Goal: Task Accomplishment & Management: Use online tool/utility

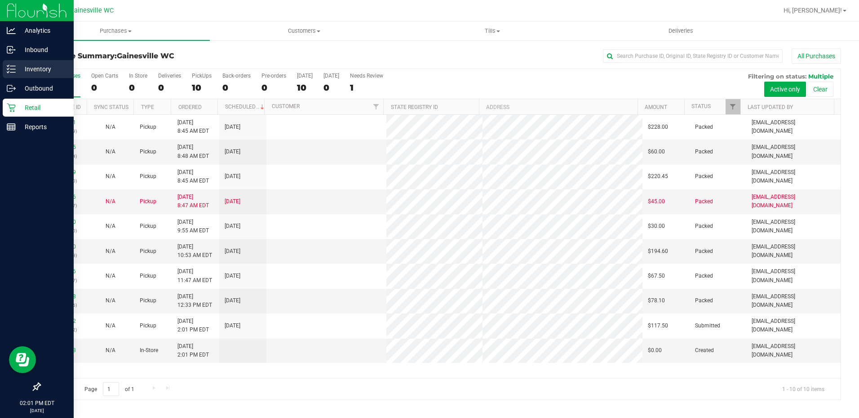
click at [30, 68] on p "Inventory" at bounding box center [43, 69] width 54 height 11
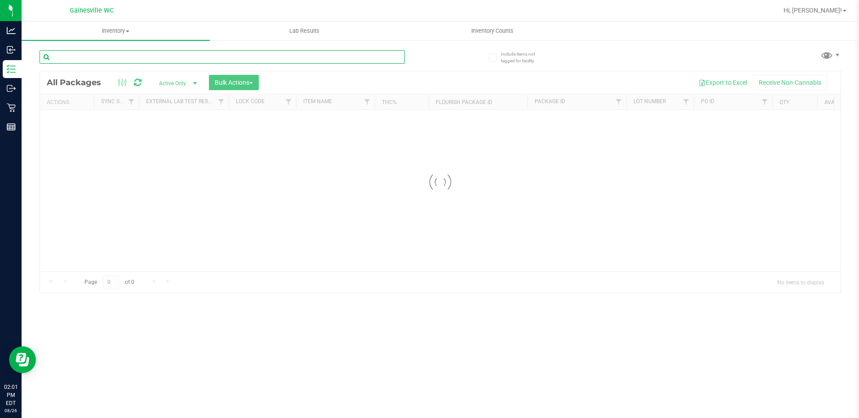
click at [189, 53] on input "text" at bounding box center [222, 56] width 365 height 13
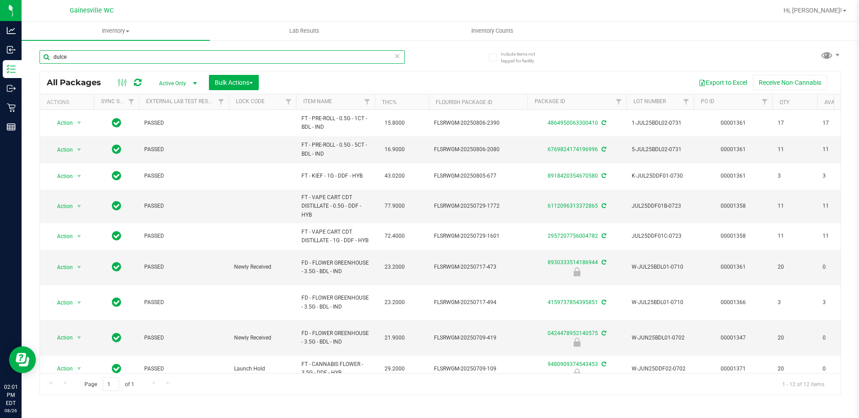
click at [215, 57] on input "dulce" at bounding box center [222, 56] width 365 height 13
type input "ddf"
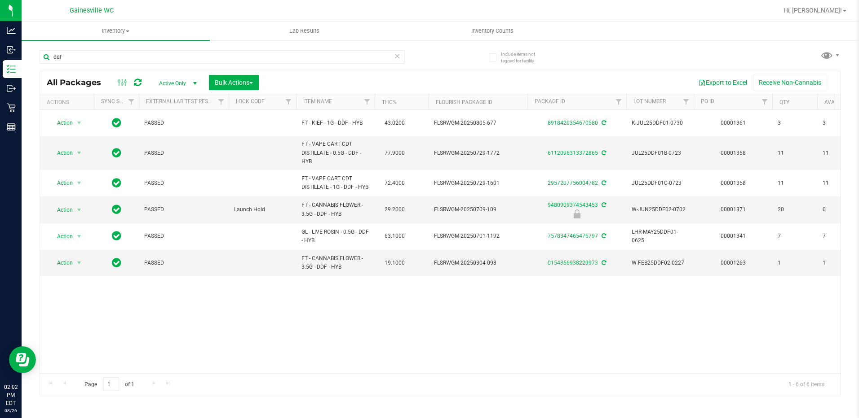
click at [400, 57] on icon at bounding box center [397, 55] width 6 height 11
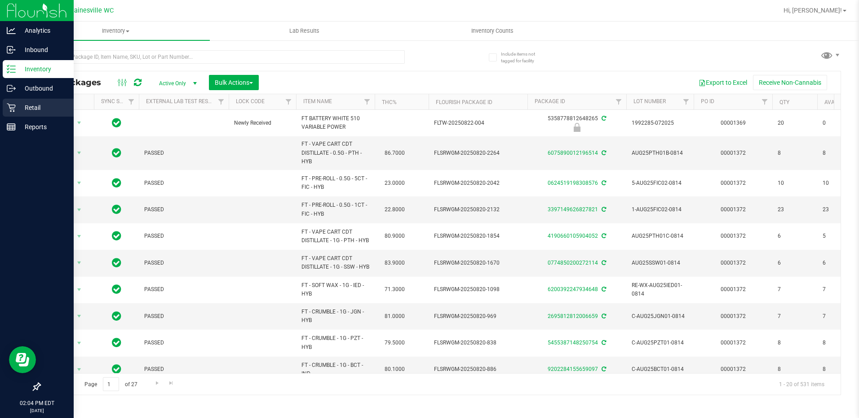
click at [4, 105] on div "Retail" at bounding box center [38, 108] width 71 height 18
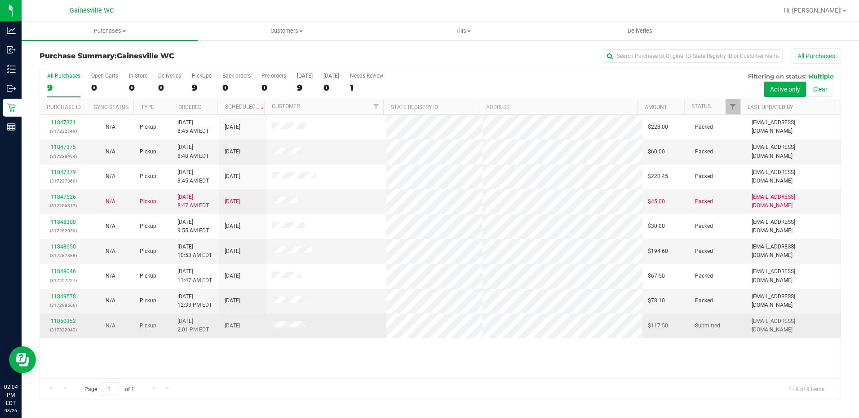
click at [62, 318] on div "11850352 (317322042)" at bounding box center [63, 325] width 36 height 17
click at [70, 328] on p "(317322042)" at bounding box center [63, 330] width 36 height 9
click at [75, 320] on link "11850352" at bounding box center [63, 321] width 25 height 6
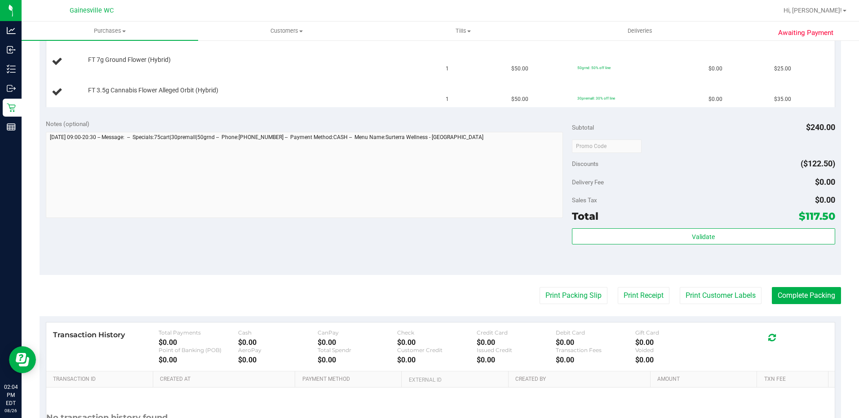
scroll to position [314, 0]
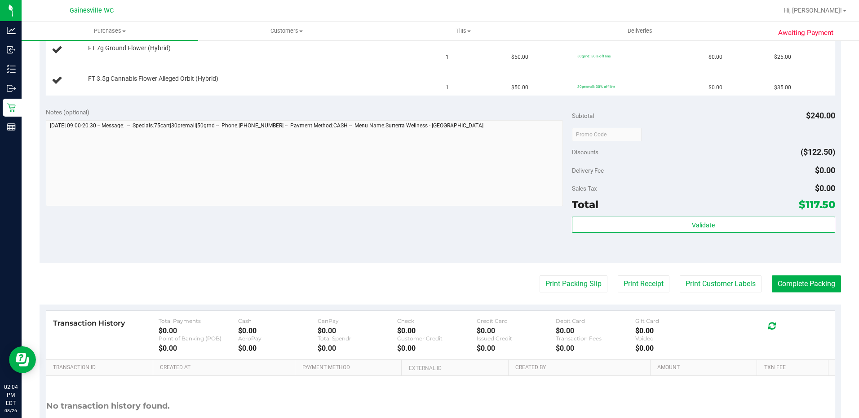
click at [556, 299] on purchase-details "Back Edit Purchase Cancel Purchase View Profile # 11850352 BioTrack ID: - Submi…" at bounding box center [440, 103] width 801 height 739
click at [554, 286] on button "Print Packing Slip" at bounding box center [573, 284] width 68 height 17
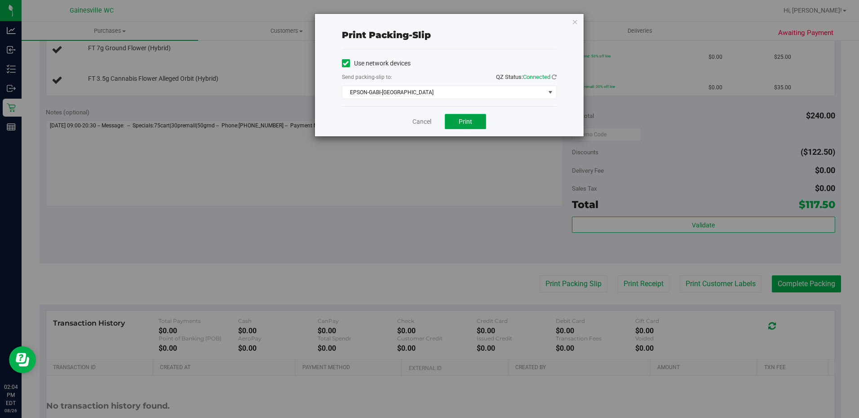
click at [469, 121] on span "Print" at bounding box center [464, 121] width 13 height 7
click at [427, 119] on link "Cancel" at bounding box center [421, 121] width 19 height 9
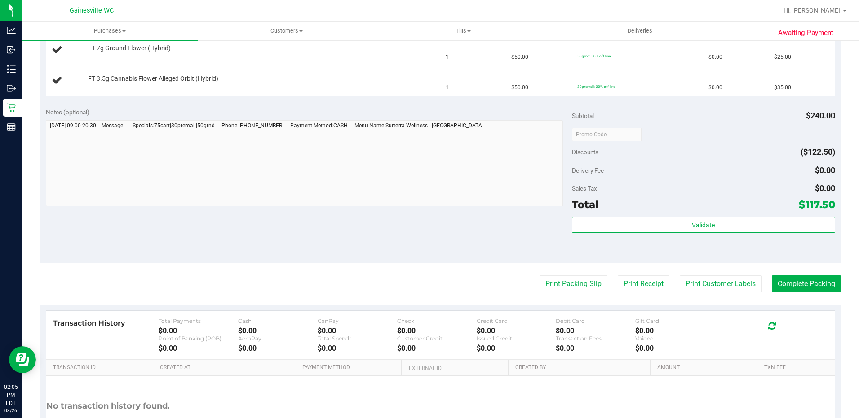
click at [426, 119] on div "Notes (optional)" at bounding box center [309, 158] width 526 height 101
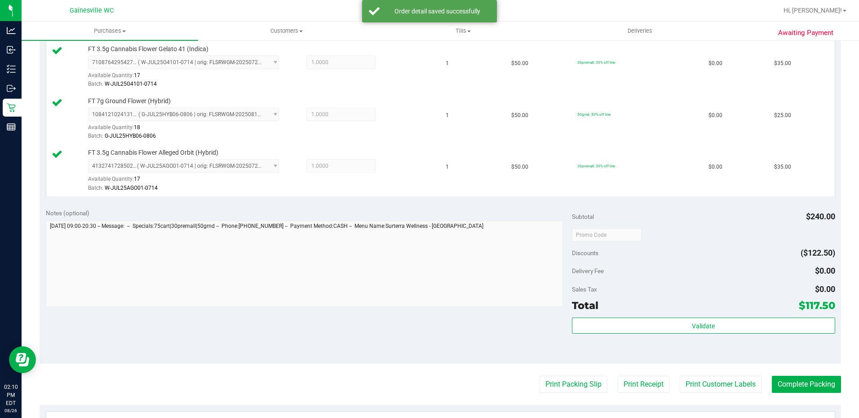
scroll to position [471, 0]
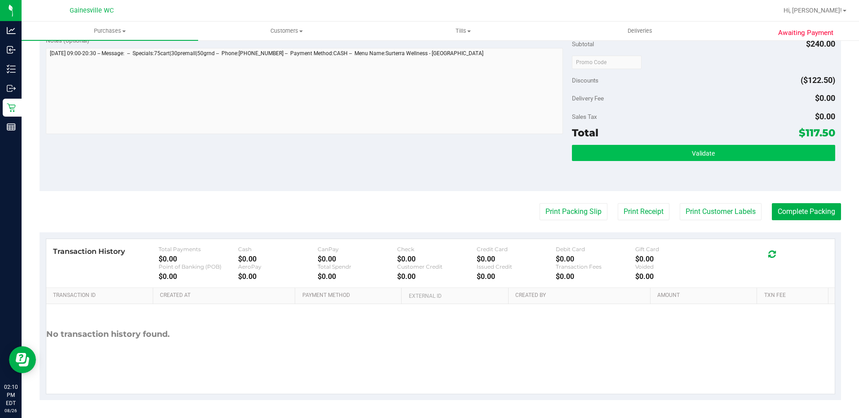
drag, startPoint x: 653, startPoint y: 163, endPoint x: 654, endPoint y: 156, distance: 7.7
click at [653, 163] on div "Validate" at bounding box center [703, 165] width 263 height 40
click at [656, 149] on button "Validate" at bounding box center [703, 153] width 263 height 16
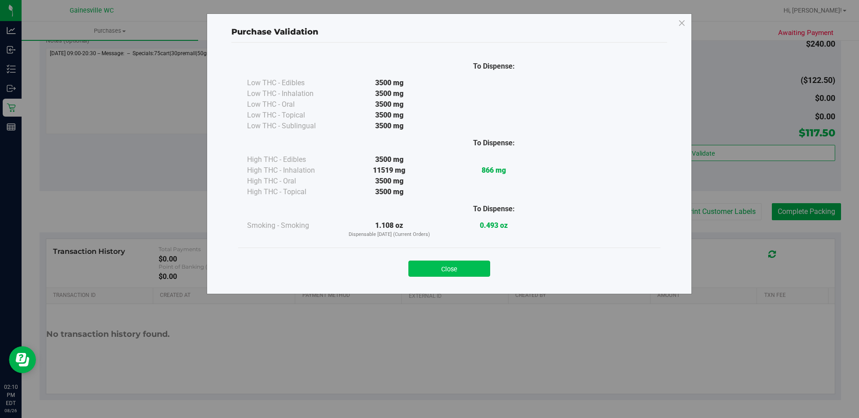
drag, startPoint x: 463, startPoint y: 250, endPoint x: 458, endPoint y: 262, distance: 12.8
click at [462, 256] on div "Close" at bounding box center [449, 266] width 422 height 36
click at [458, 262] on button "Close" at bounding box center [449, 269] width 82 height 16
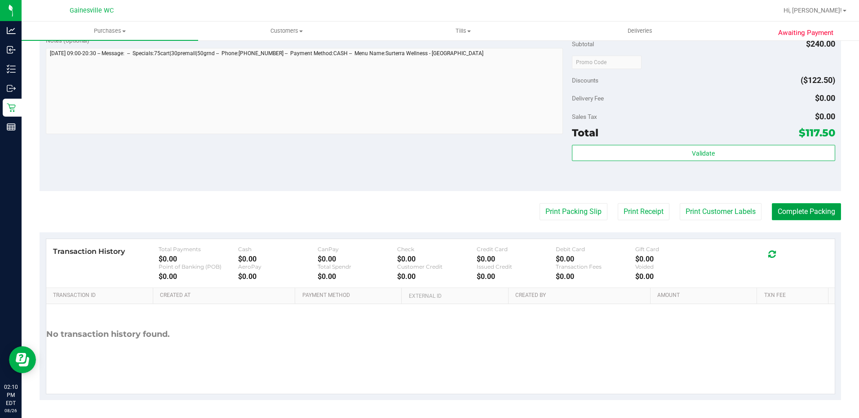
click at [779, 220] on button "Complete Packing" at bounding box center [805, 211] width 69 height 17
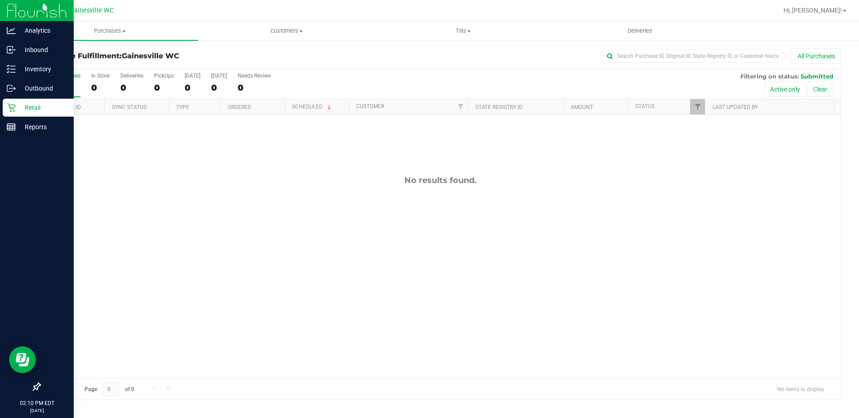
click at [32, 104] on p "Retail" at bounding box center [43, 107] width 54 height 11
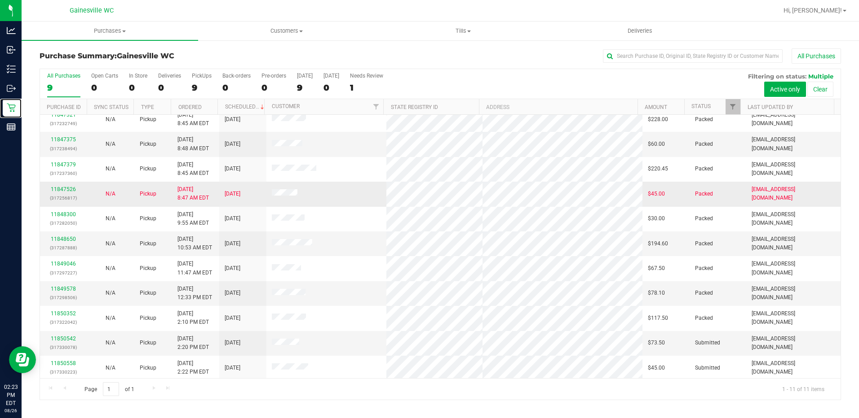
scroll to position [9, 0]
click at [66, 337] on link "11850542" at bounding box center [63, 337] width 25 height 6
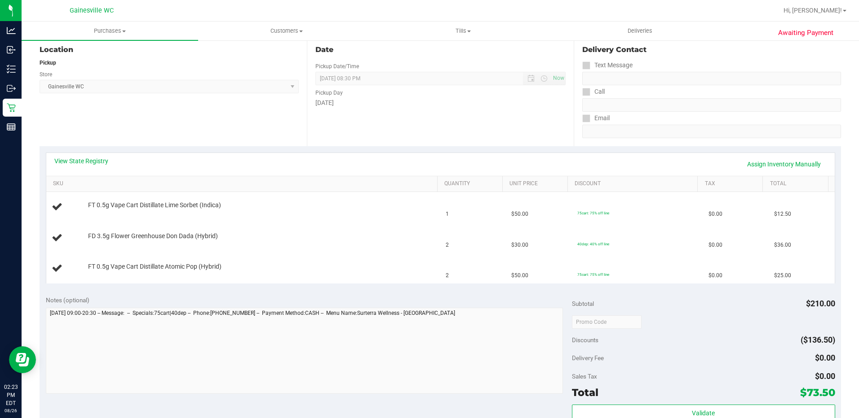
scroll to position [314, 0]
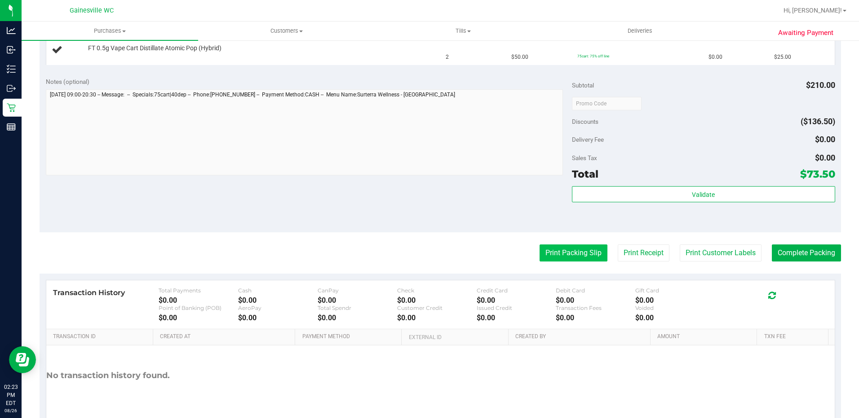
click at [545, 255] on button "Print Packing Slip" at bounding box center [573, 253] width 68 height 17
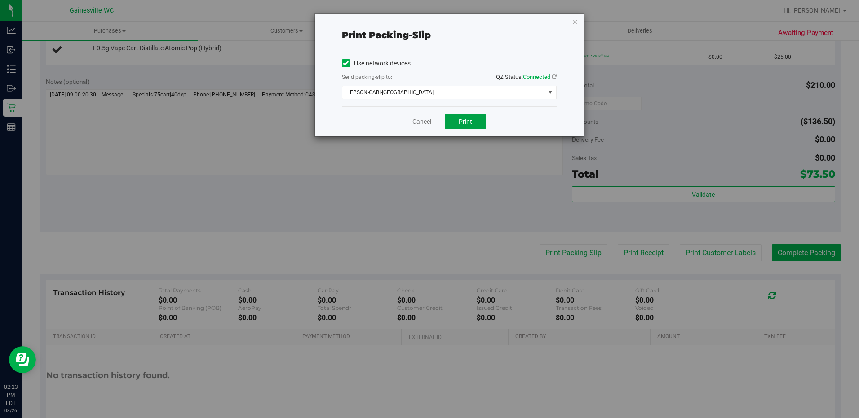
click at [468, 123] on span "Print" at bounding box center [464, 121] width 13 height 7
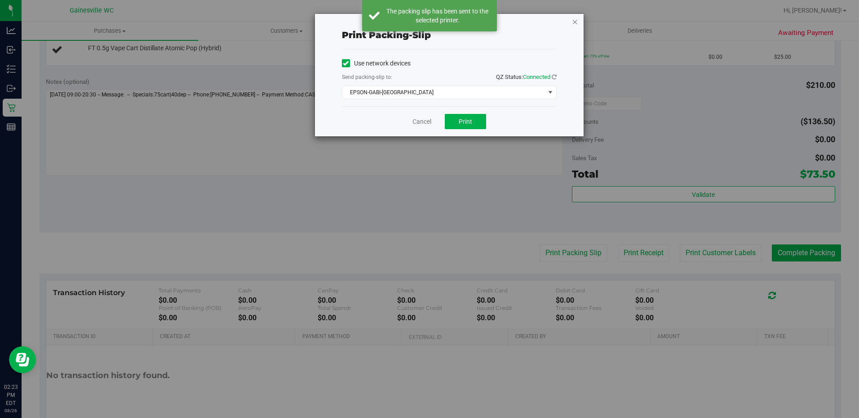
click at [577, 22] on icon "button" at bounding box center [575, 21] width 6 height 11
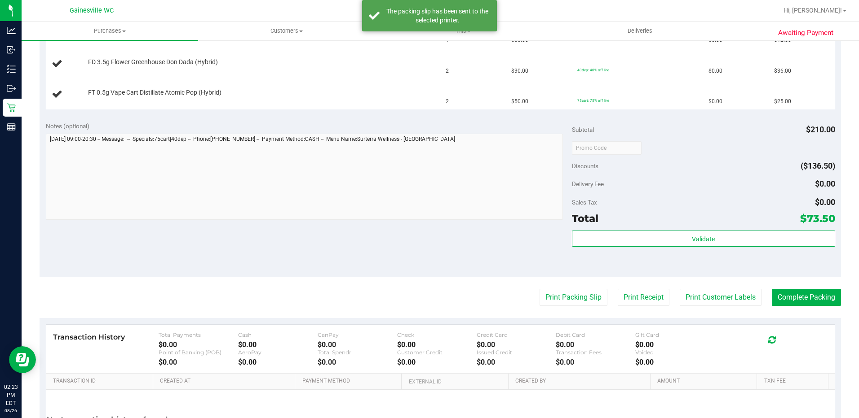
scroll to position [90, 0]
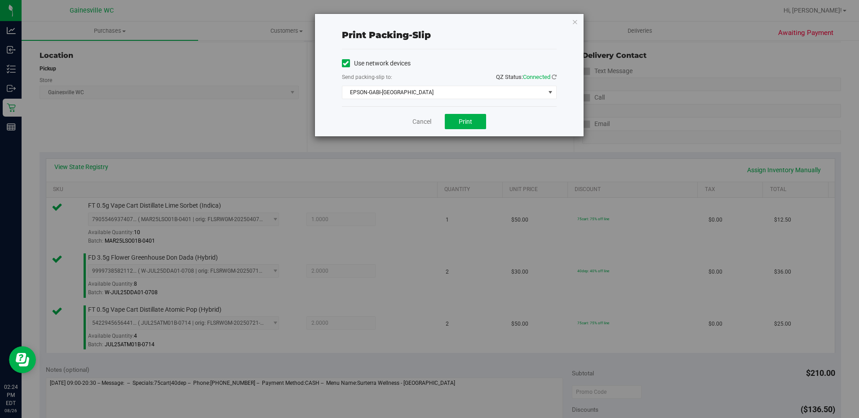
drag, startPoint x: 419, startPoint y: 116, endPoint x: 422, endPoint y: 124, distance: 8.8
click at [419, 116] on div "Cancel Print" at bounding box center [449, 121] width 215 height 30
click at [422, 124] on link "Cancel" at bounding box center [421, 121] width 19 height 9
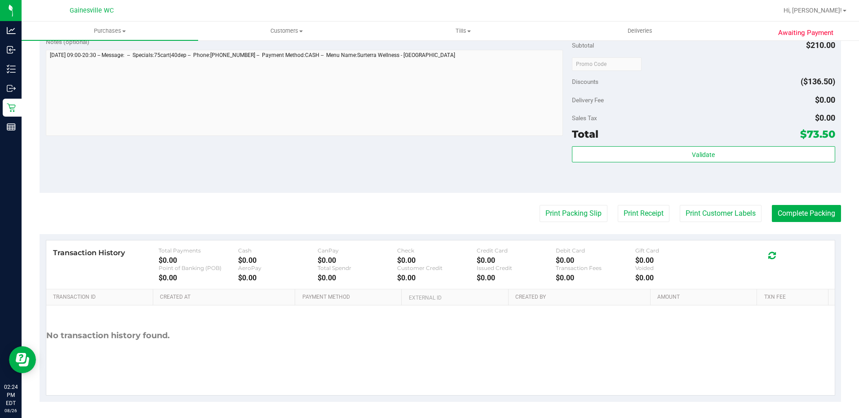
scroll to position [420, 0]
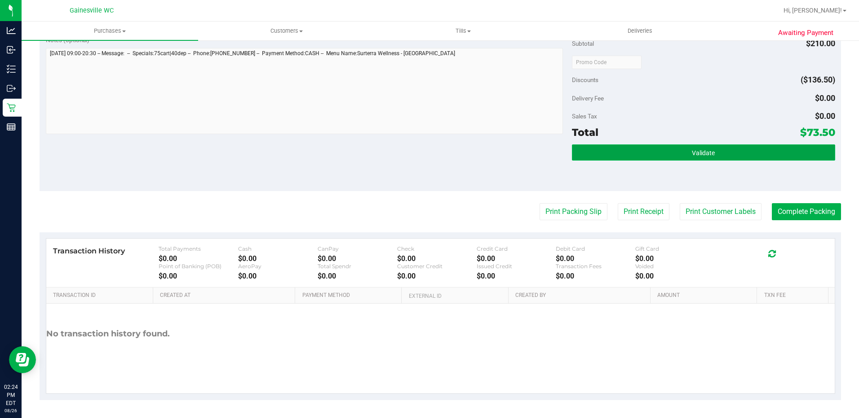
drag, startPoint x: 705, startPoint y: 151, endPoint x: 697, endPoint y: 163, distance: 14.5
click at [705, 155] on span "Validate" at bounding box center [703, 153] width 23 height 7
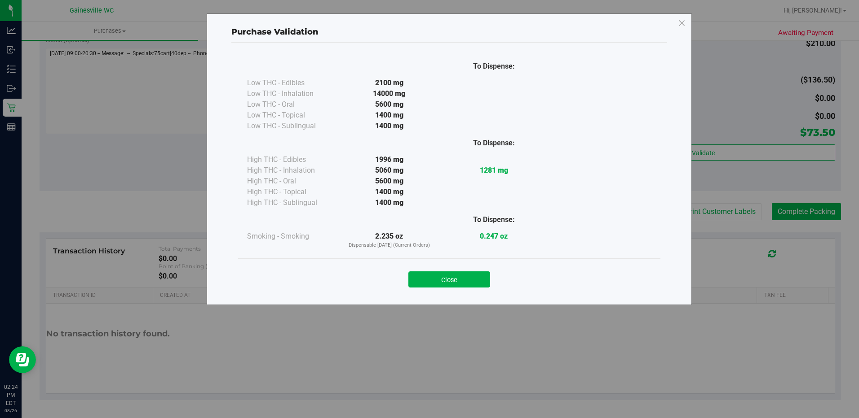
click at [447, 288] on div "Close" at bounding box center [449, 277] width 422 height 36
click at [474, 284] on button "Close" at bounding box center [449, 280] width 82 height 16
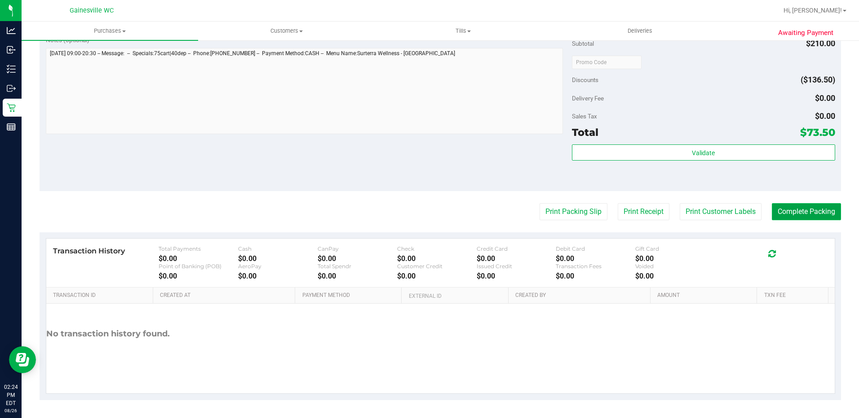
click at [784, 210] on button "Complete Packing" at bounding box center [805, 211] width 69 height 17
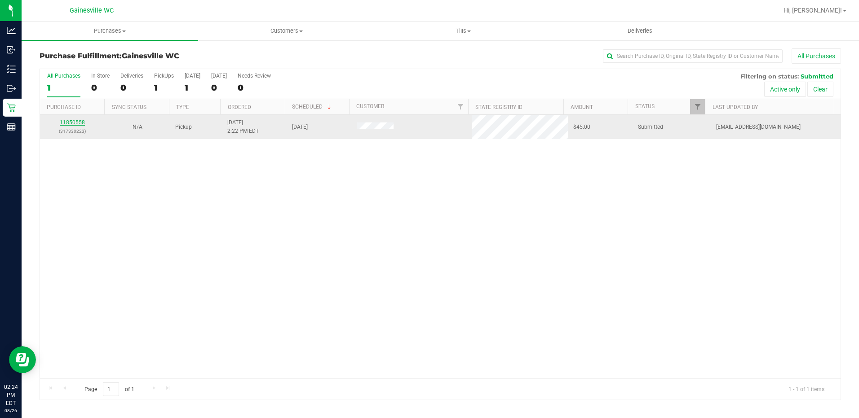
click at [79, 120] on link "11850558" at bounding box center [72, 122] width 25 height 6
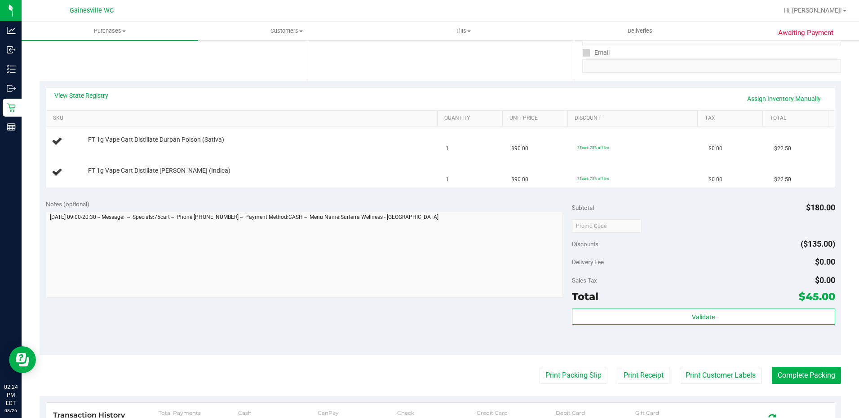
scroll to position [225, 0]
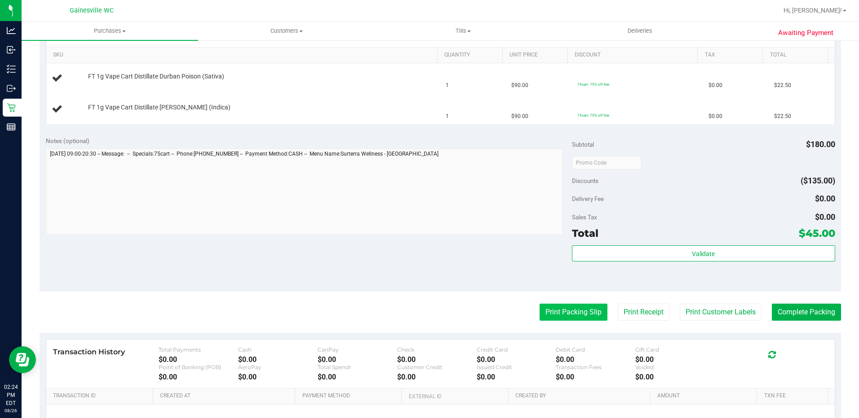
click at [551, 311] on button "Print Packing Slip" at bounding box center [573, 312] width 68 height 17
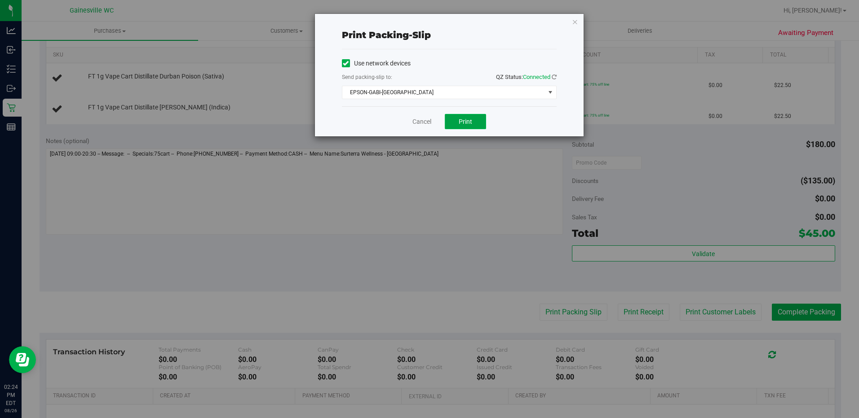
click at [449, 118] on button "Print" at bounding box center [465, 121] width 41 height 15
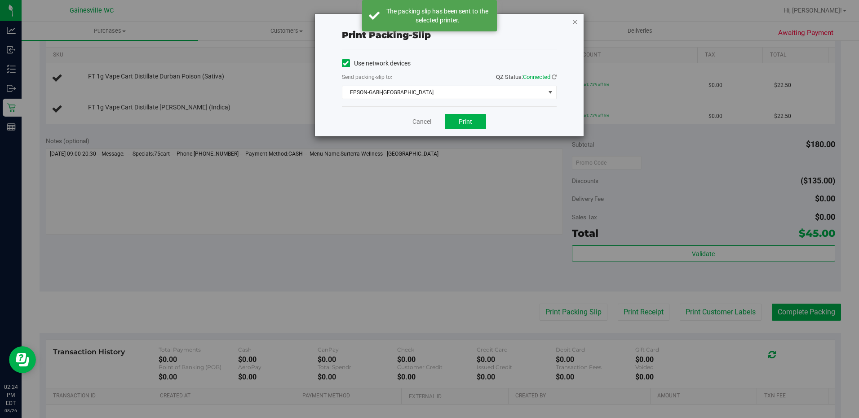
click at [575, 23] on icon "button" at bounding box center [575, 21] width 6 height 11
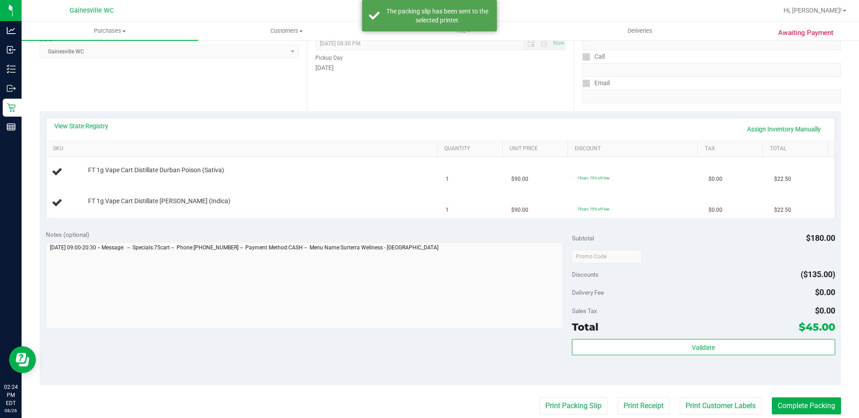
scroll to position [0, 0]
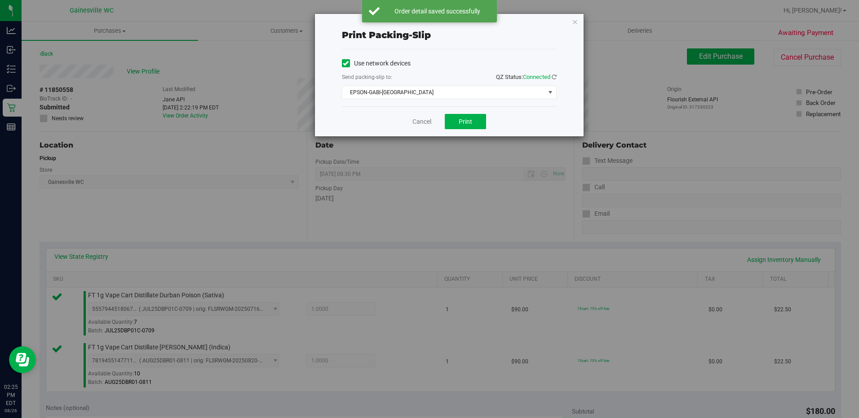
click at [405, 124] on div "Cancel Print" at bounding box center [449, 121] width 215 height 30
click at [414, 124] on link "Cancel" at bounding box center [421, 121] width 19 height 9
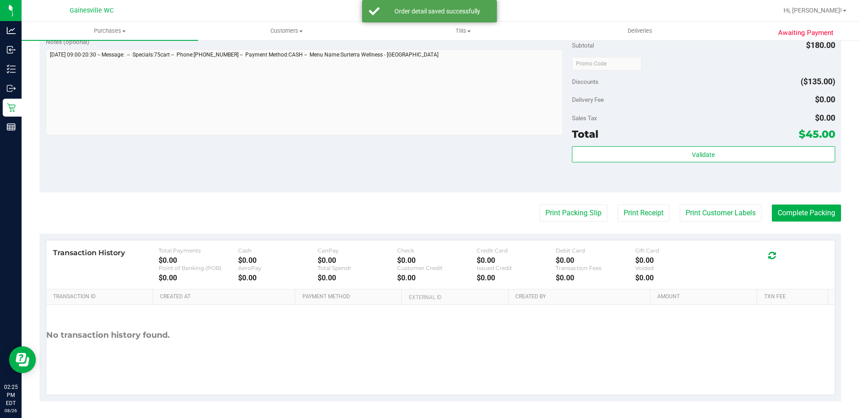
scroll to position [368, 0]
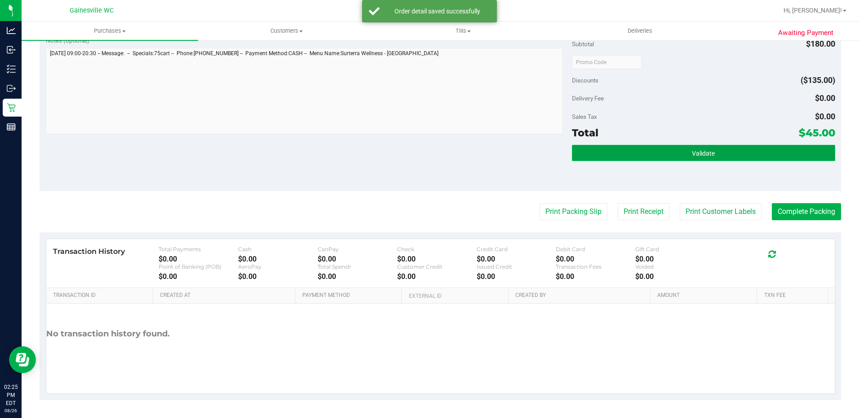
click at [739, 153] on button "Validate" at bounding box center [703, 153] width 263 height 16
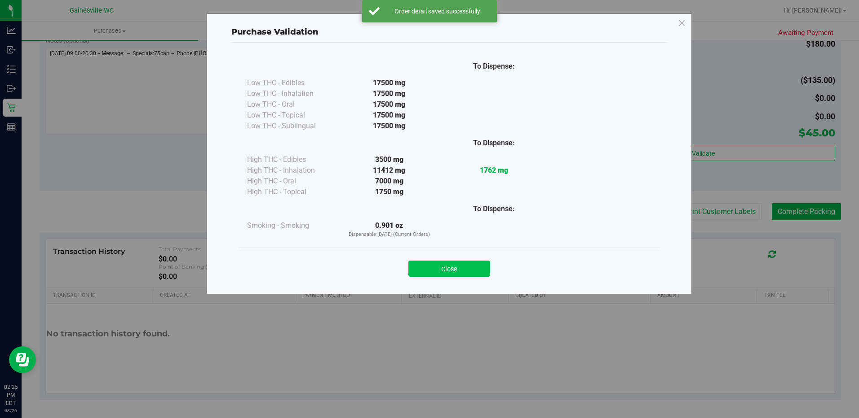
click at [467, 276] on button "Close" at bounding box center [449, 269] width 82 height 16
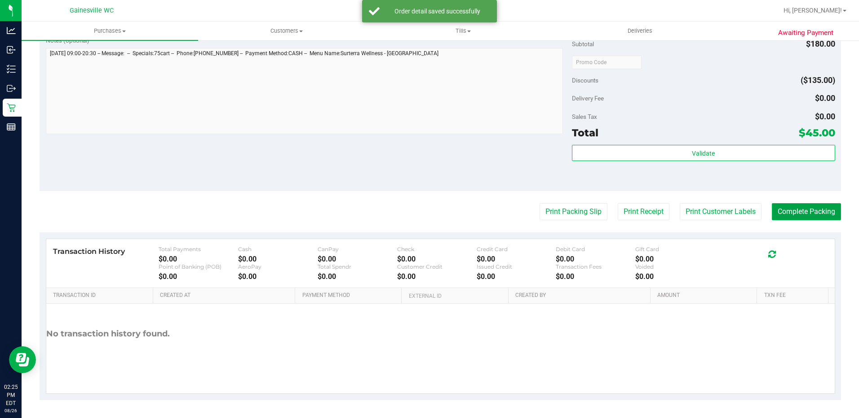
click at [772, 217] on button "Complete Packing" at bounding box center [805, 211] width 69 height 17
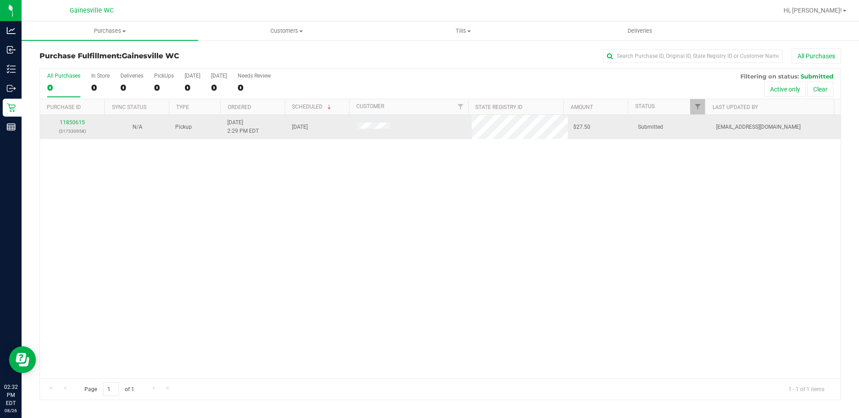
click at [75, 118] on td "11850615 (317330958)" at bounding box center [72, 127] width 65 height 24
click at [77, 120] on link "11850615" at bounding box center [72, 122] width 25 height 6
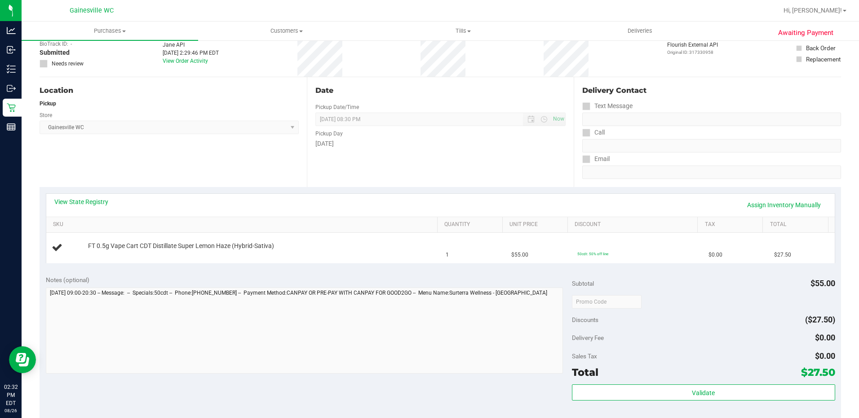
scroll to position [295, 0]
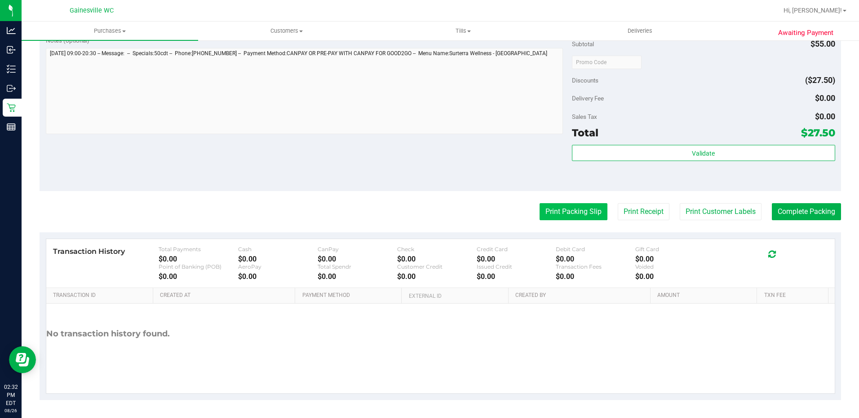
click at [581, 215] on button "Print Packing Slip" at bounding box center [573, 211] width 68 height 17
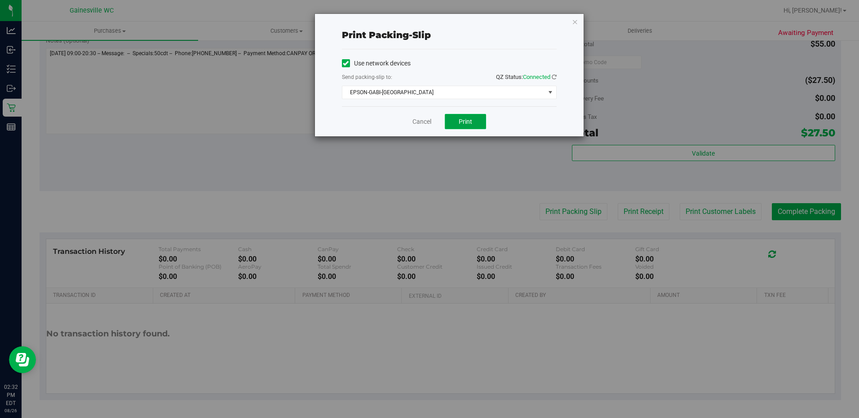
click at [463, 123] on span "Print" at bounding box center [464, 121] width 13 height 7
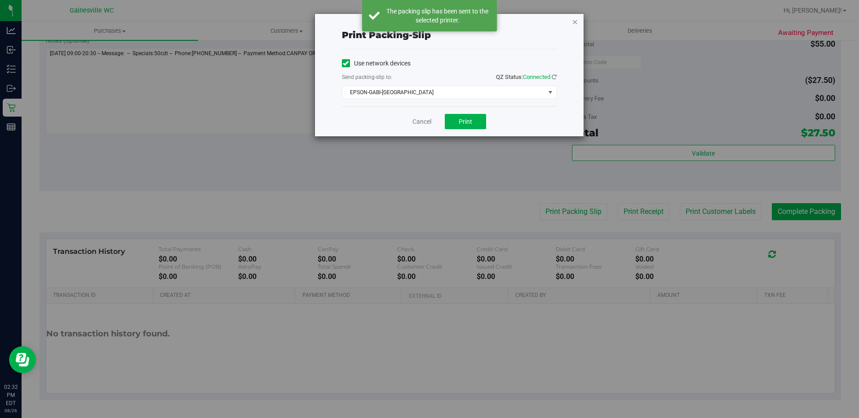
click at [577, 22] on icon "button" at bounding box center [575, 21] width 6 height 11
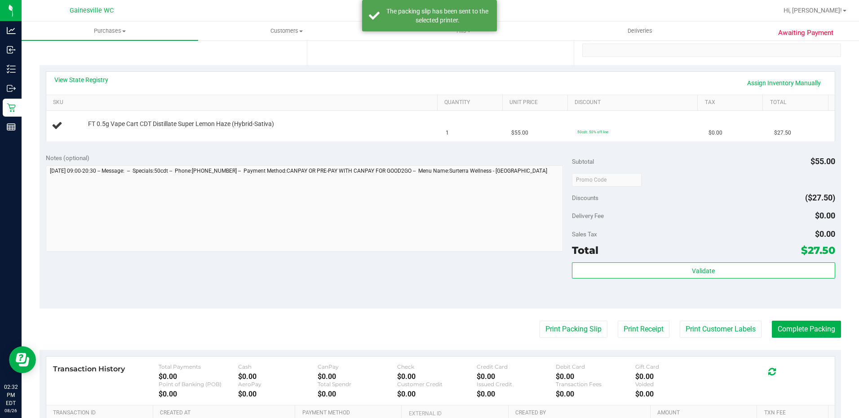
scroll to position [0, 0]
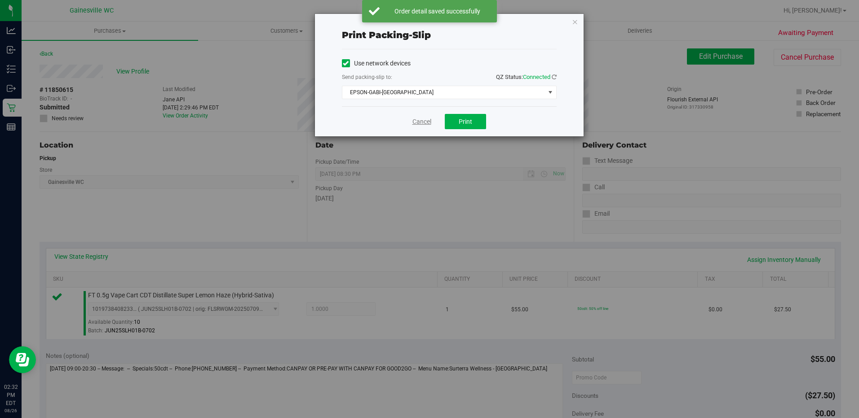
click at [426, 124] on link "Cancel" at bounding box center [421, 121] width 19 height 9
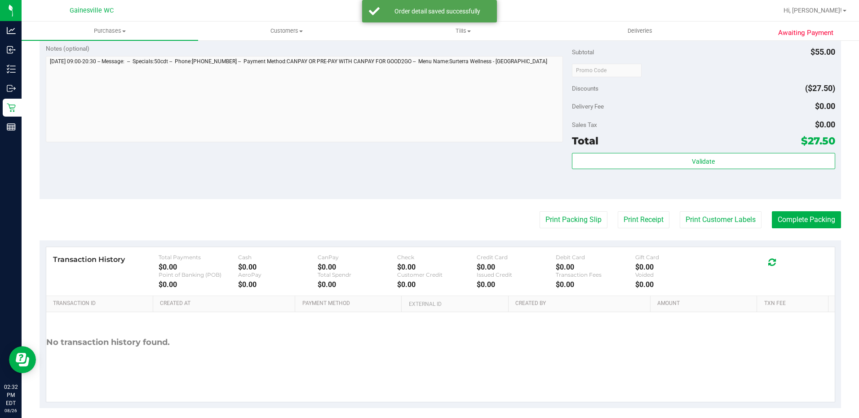
scroll to position [316, 0]
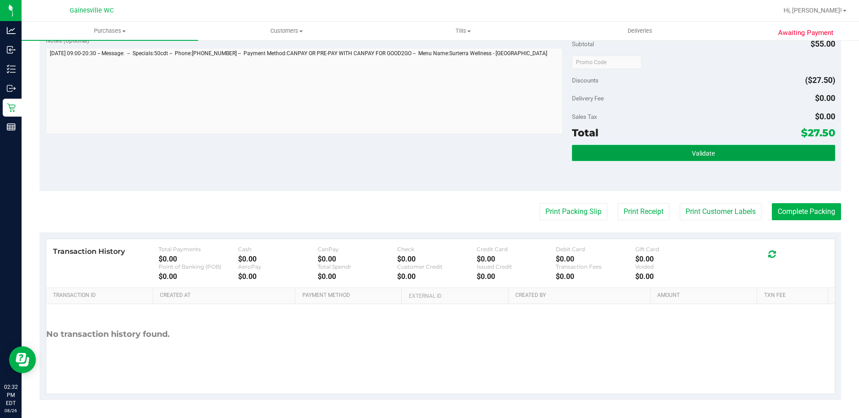
click at [626, 145] on button "Validate" at bounding box center [703, 153] width 263 height 16
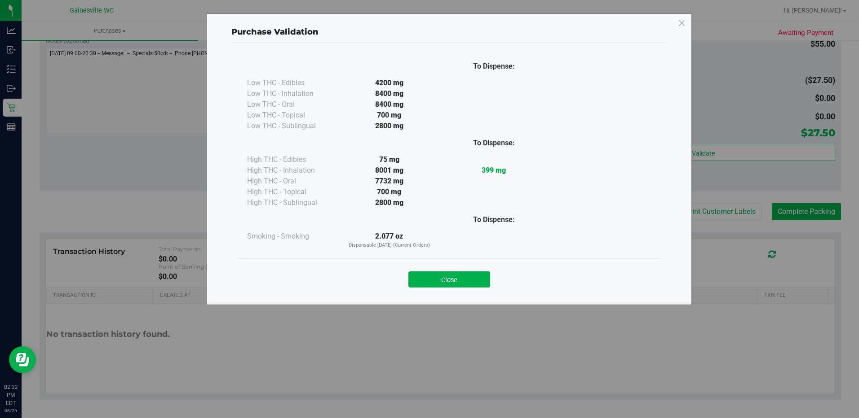
drag, startPoint x: 453, startPoint y: 280, endPoint x: 461, endPoint y: 282, distance: 7.8
click at [453, 281] on button "Close" at bounding box center [449, 280] width 82 height 16
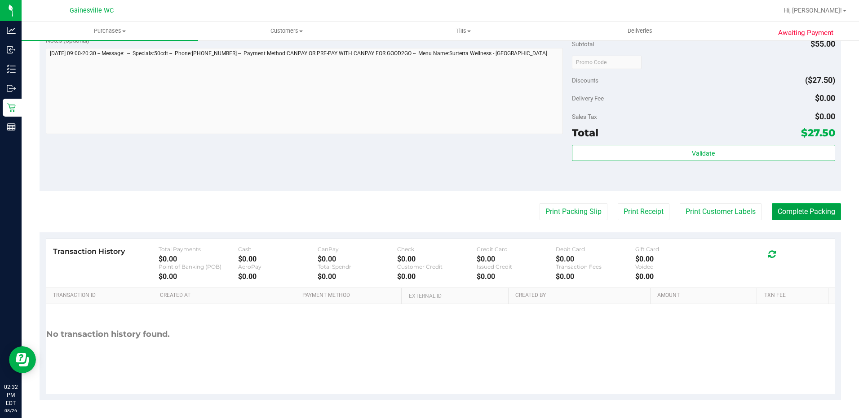
click at [795, 207] on button "Complete Packing" at bounding box center [805, 211] width 69 height 17
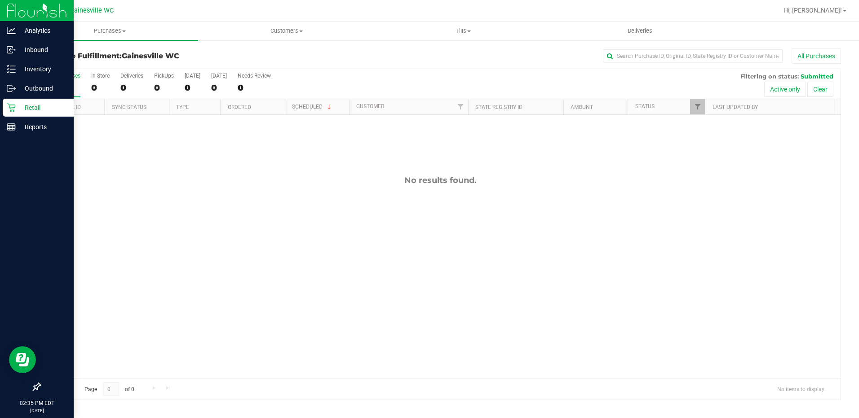
click at [11, 112] on div "Retail" at bounding box center [38, 108] width 71 height 18
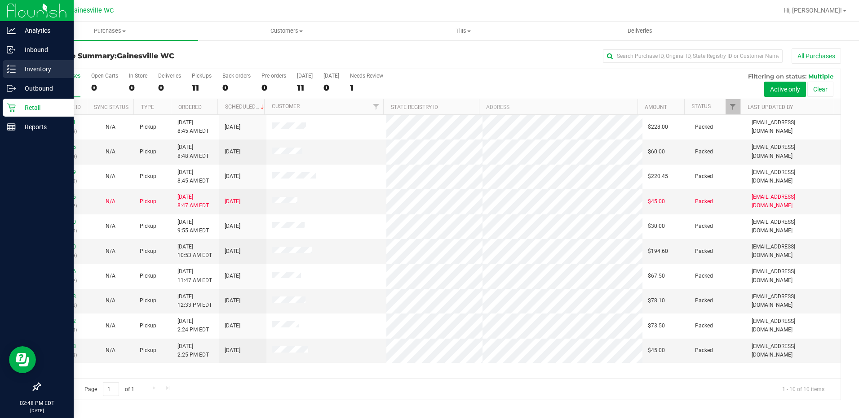
click at [8, 71] on icon at bounding box center [11, 69] width 9 height 9
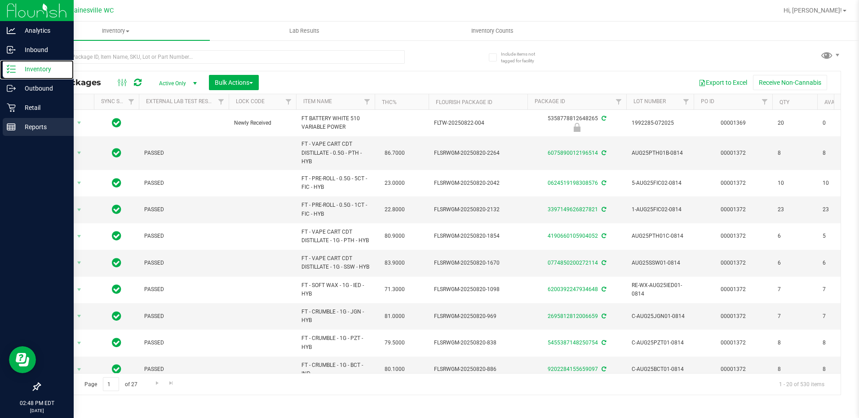
click at [0, 60] on link "Inventory" at bounding box center [37, 69] width 74 height 19
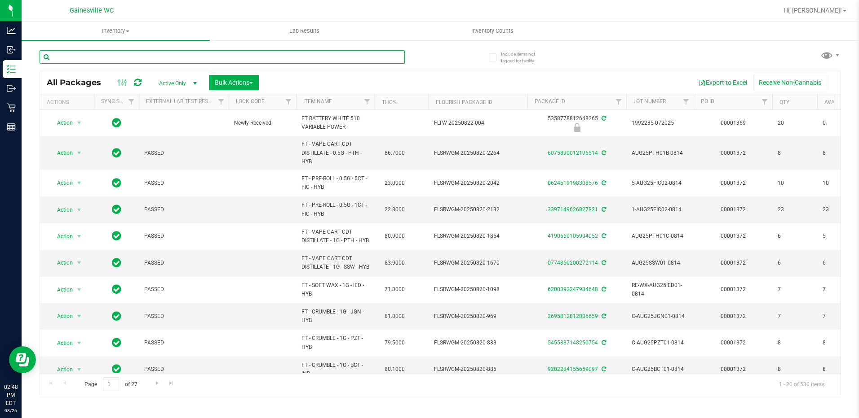
click at [273, 58] on input "text" at bounding box center [222, 56] width 365 height 13
type input "9525579308729768"
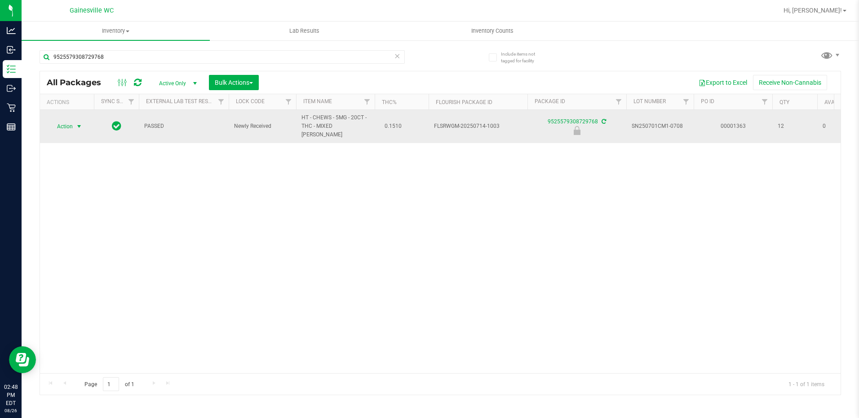
click at [74, 120] on span "select" at bounding box center [79, 126] width 11 height 13
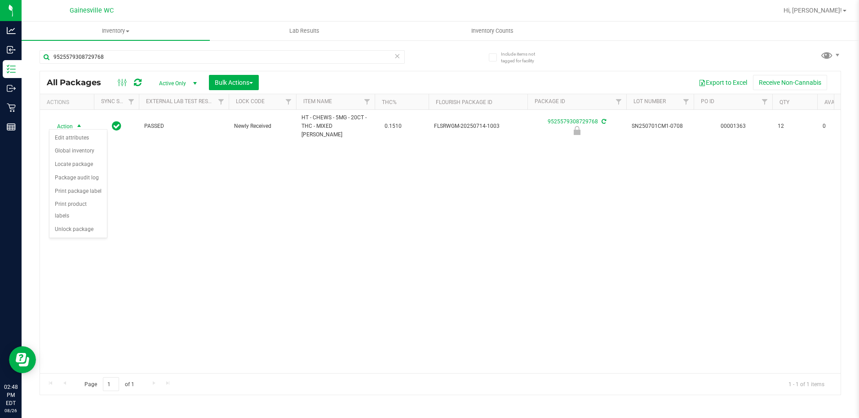
click at [75, 225] on div "Action Edit attributes Global inventory Locate package Package audit log Print …" at bounding box center [78, 183] width 58 height 109
click at [77, 225] on li "Unlock package" at bounding box center [77, 229] width 57 height 13
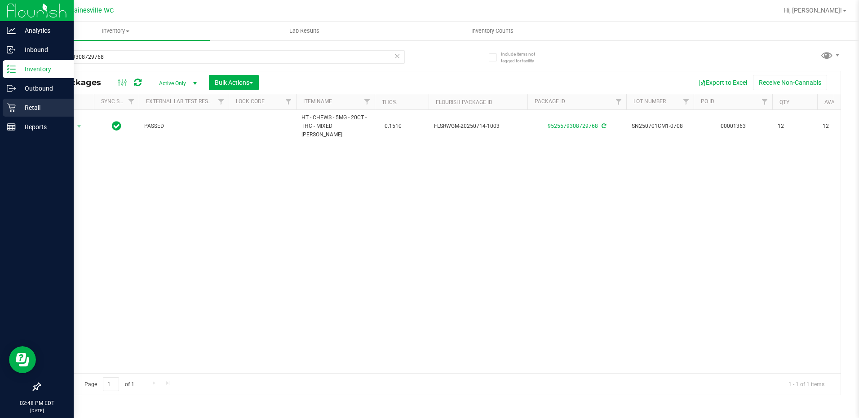
click at [19, 103] on p "Retail" at bounding box center [43, 107] width 54 height 11
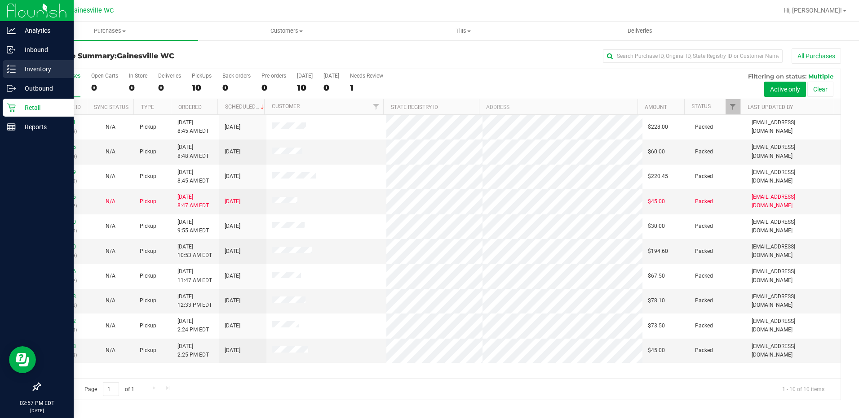
click at [9, 66] on icon at bounding box center [8, 65] width 2 height 1
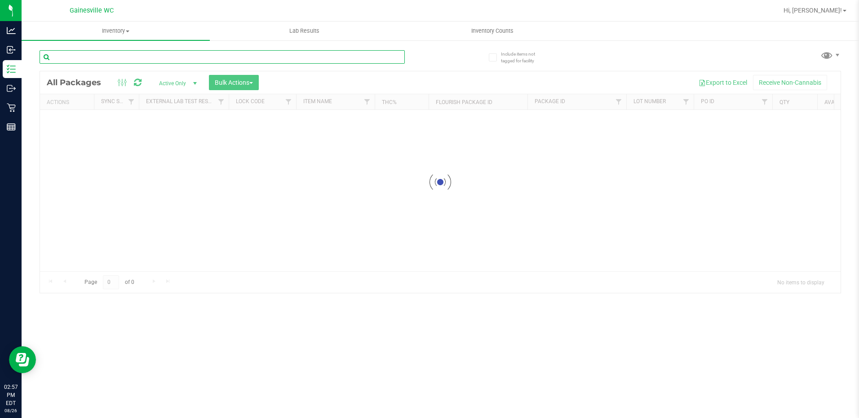
click at [163, 50] on input "text" at bounding box center [222, 56] width 365 height 13
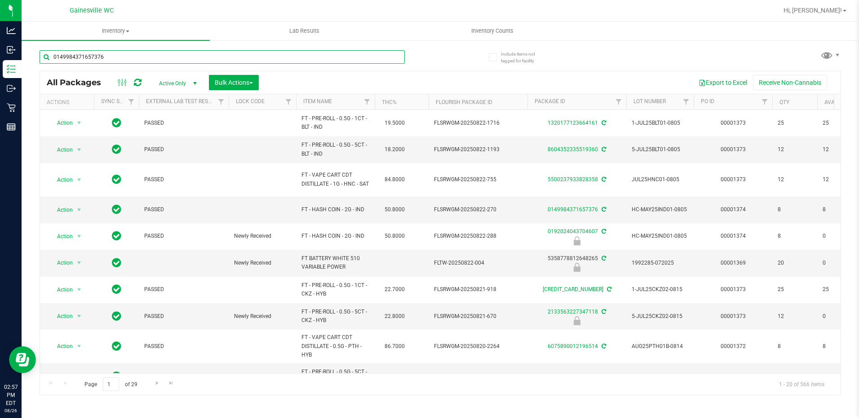
type input "0149984371657376"
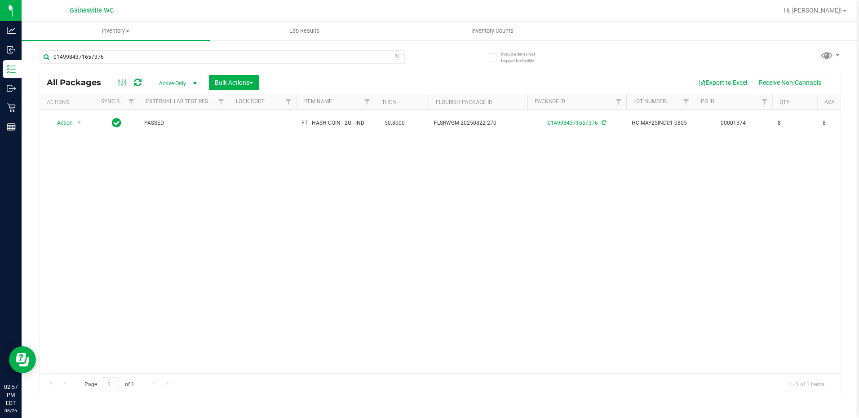
click at [395, 60] on icon at bounding box center [397, 55] width 6 height 11
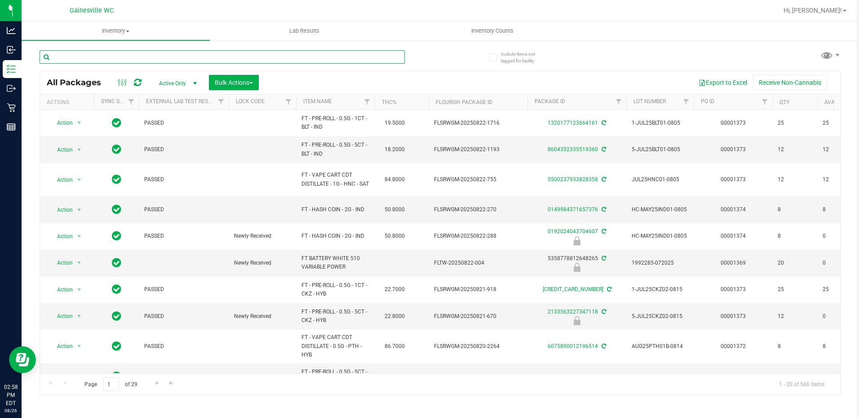
click at [139, 50] on input "text" at bounding box center [222, 56] width 365 height 13
type input "5500237933828358"
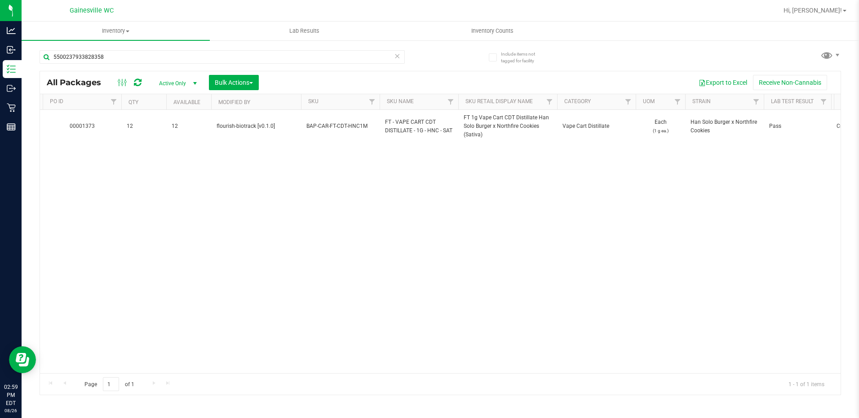
click at [400, 56] on icon at bounding box center [397, 55] width 6 height 11
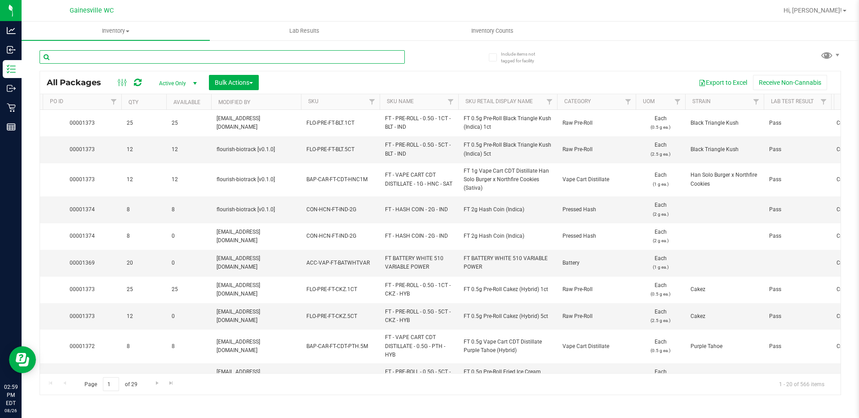
click at [156, 51] on input "text" at bounding box center [222, 56] width 365 height 13
type input "5500237933828358"
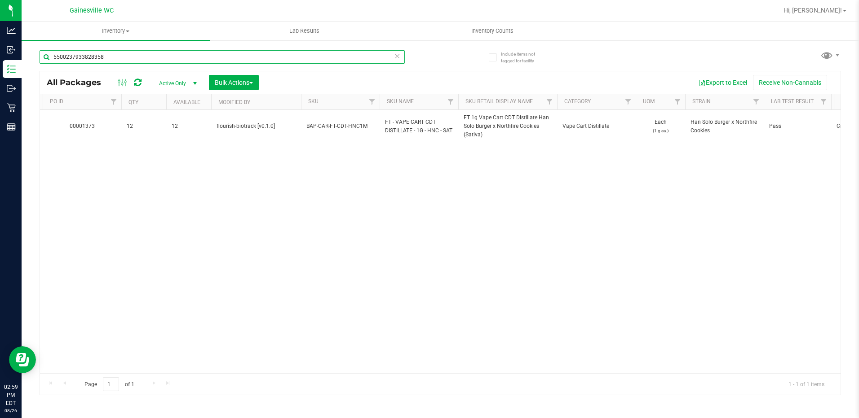
scroll to position [0, 480]
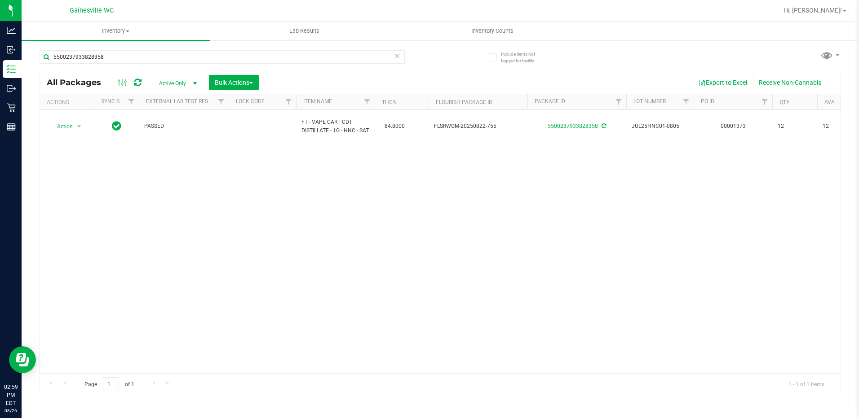
click at [396, 60] on icon at bounding box center [397, 55] width 6 height 11
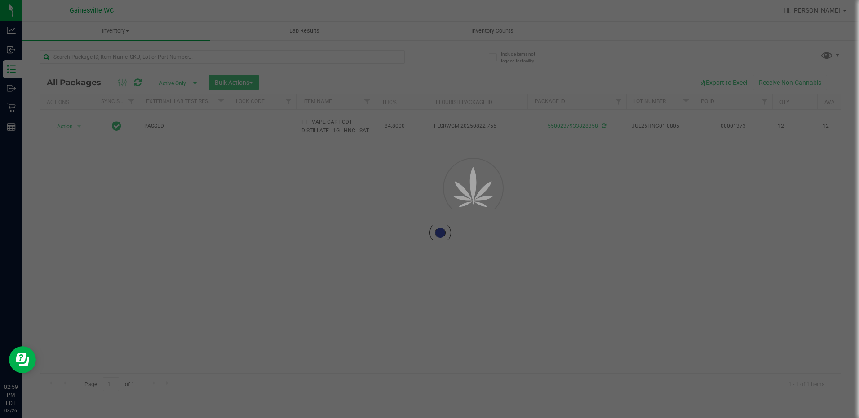
click at [403, 48] on div at bounding box center [240, 56] width 401 height 29
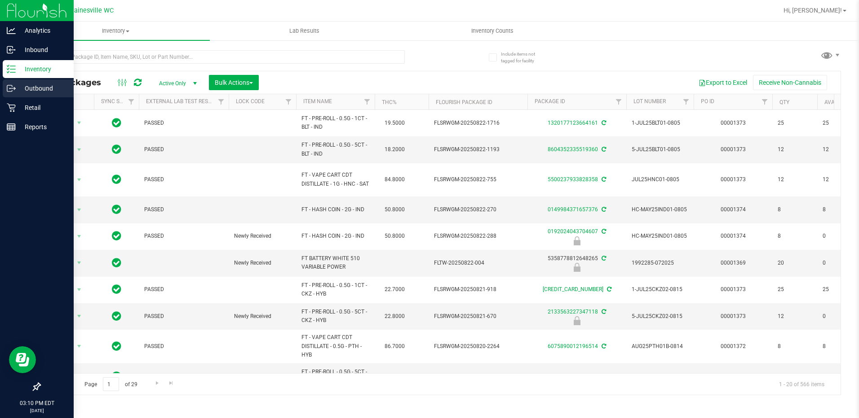
click at [9, 85] on icon at bounding box center [11, 88] width 9 height 9
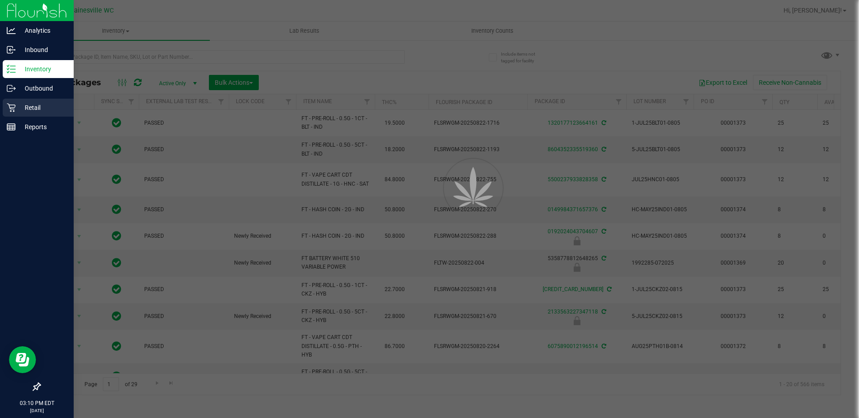
click at [24, 102] on div "Retail" at bounding box center [38, 108] width 71 height 18
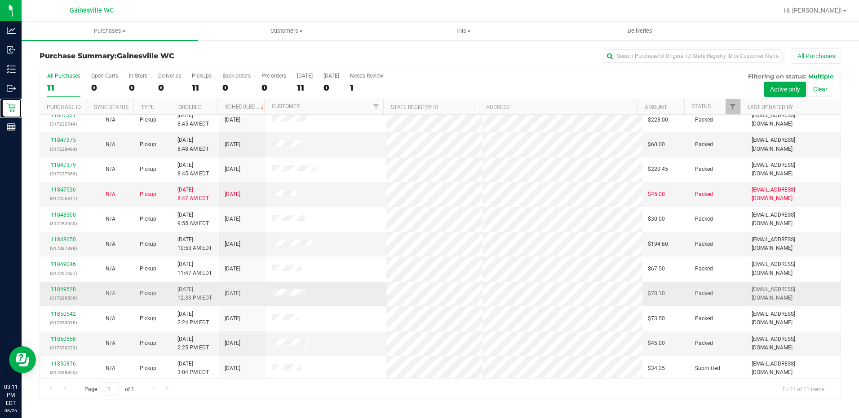
scroll to position [9, 0]
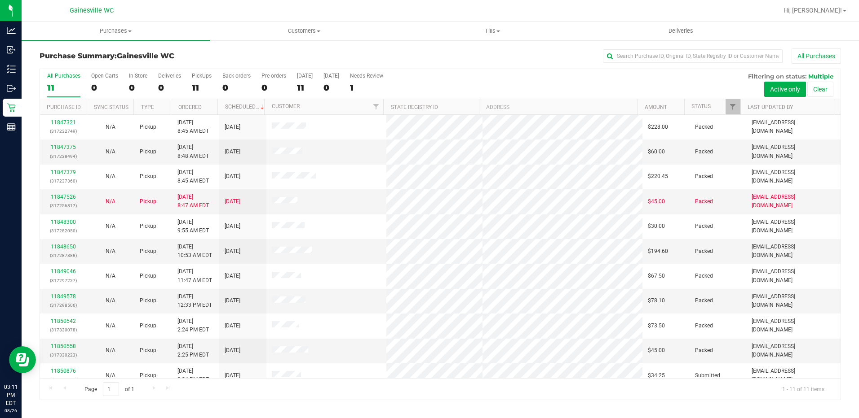
scroll to position [9, 0]
